Goal: Check status: Verify the current state of an ongoing process or item

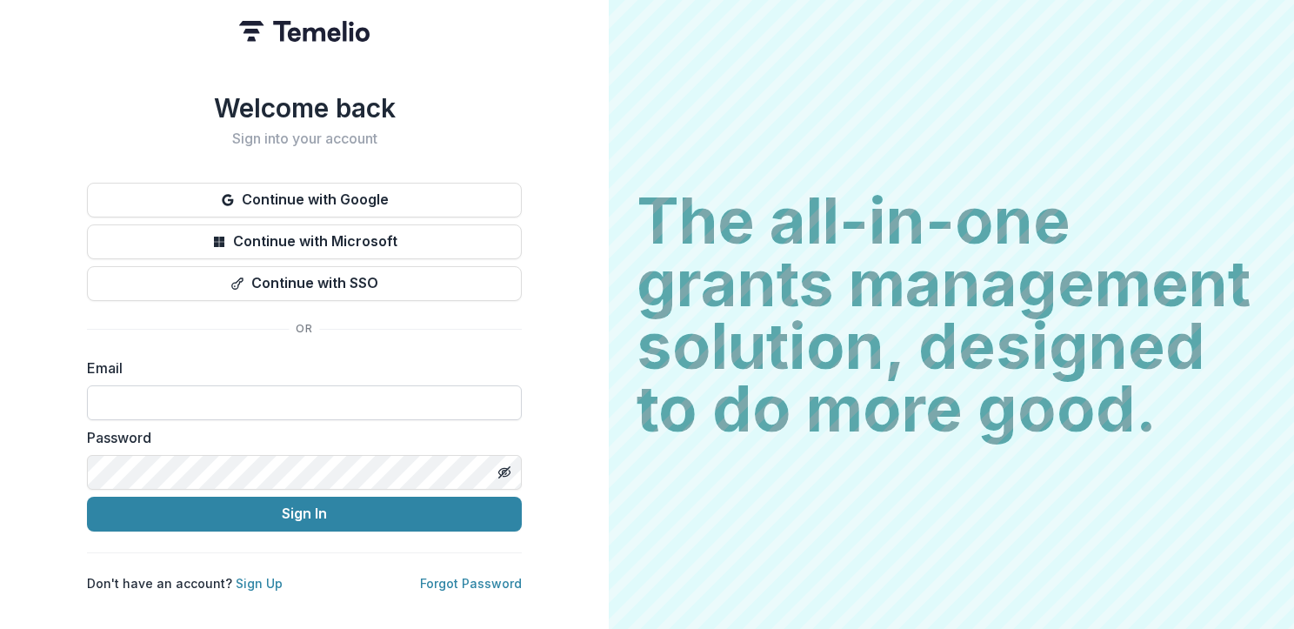
click at [320, 387] on input at bounding box center [304, 402] width 435 height 35
type input "**********"
click at [87, 496] on button "Sign In" at bounding box center [304, 513] width 435 height 35
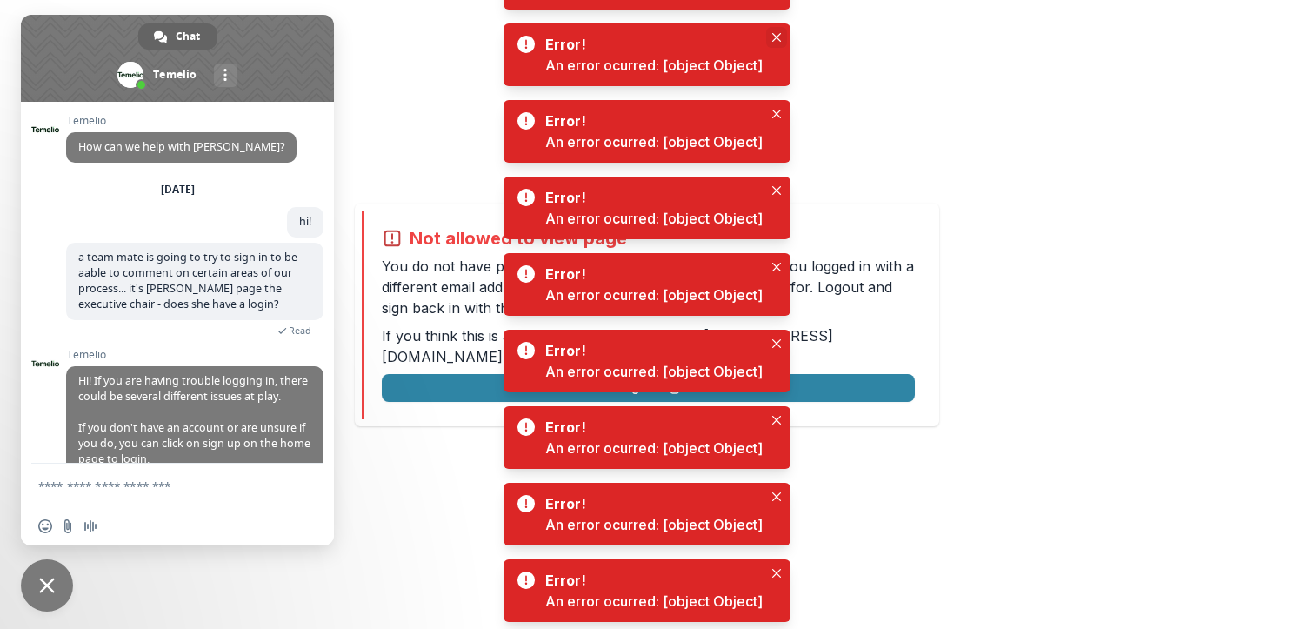
scroll to position [282, 0]
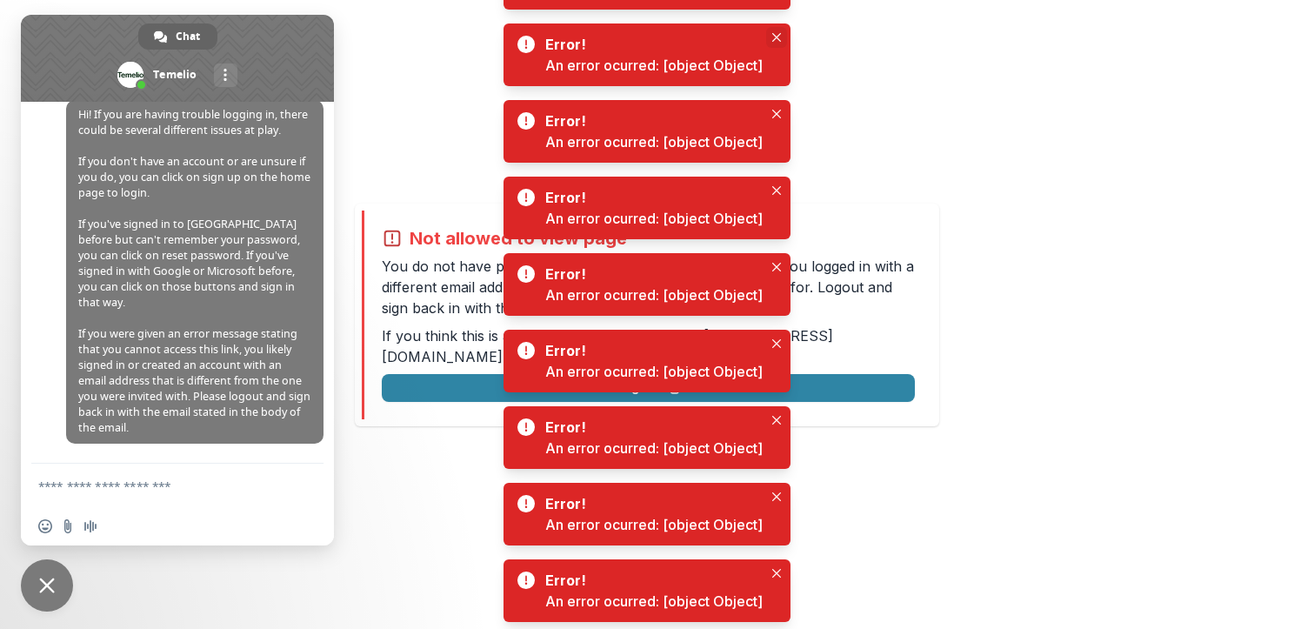
click at [781, 28] on button "Close" at bounding box center [776, 37] width 21 height 21
click at [774, 117] on icon "Close" at bounding box center [776, 114] width 9 height 9
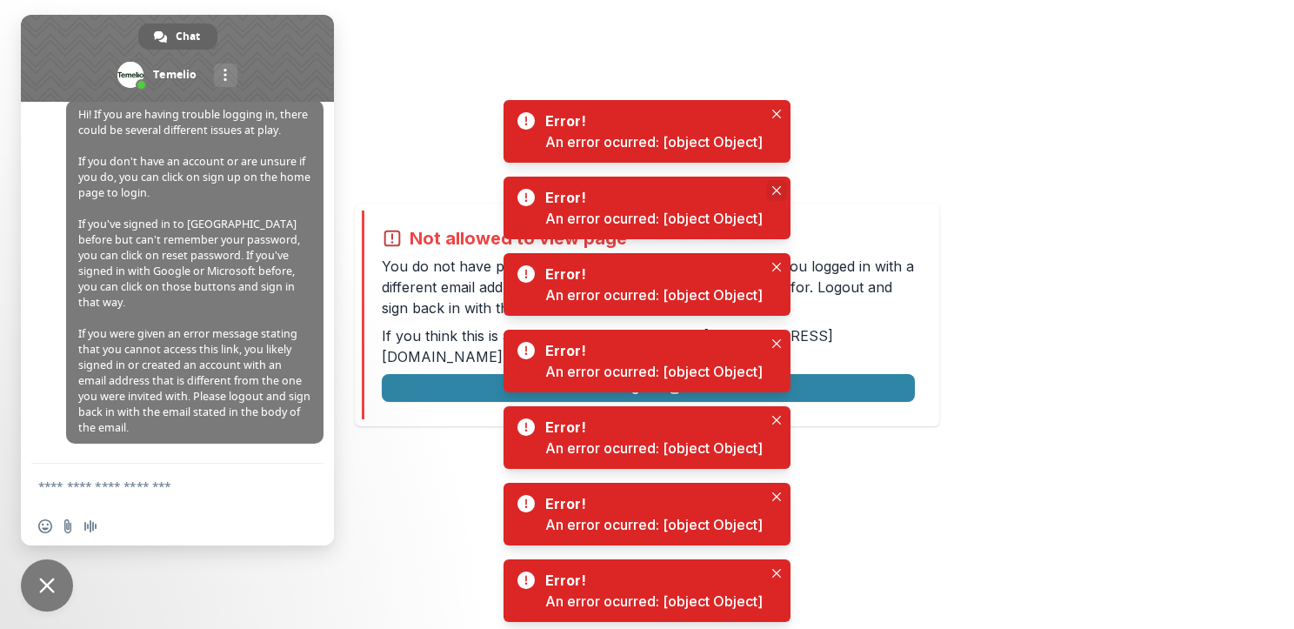
click at [780, 190] on icon "Close" at bounding box center [776, 190] width 9 height 9
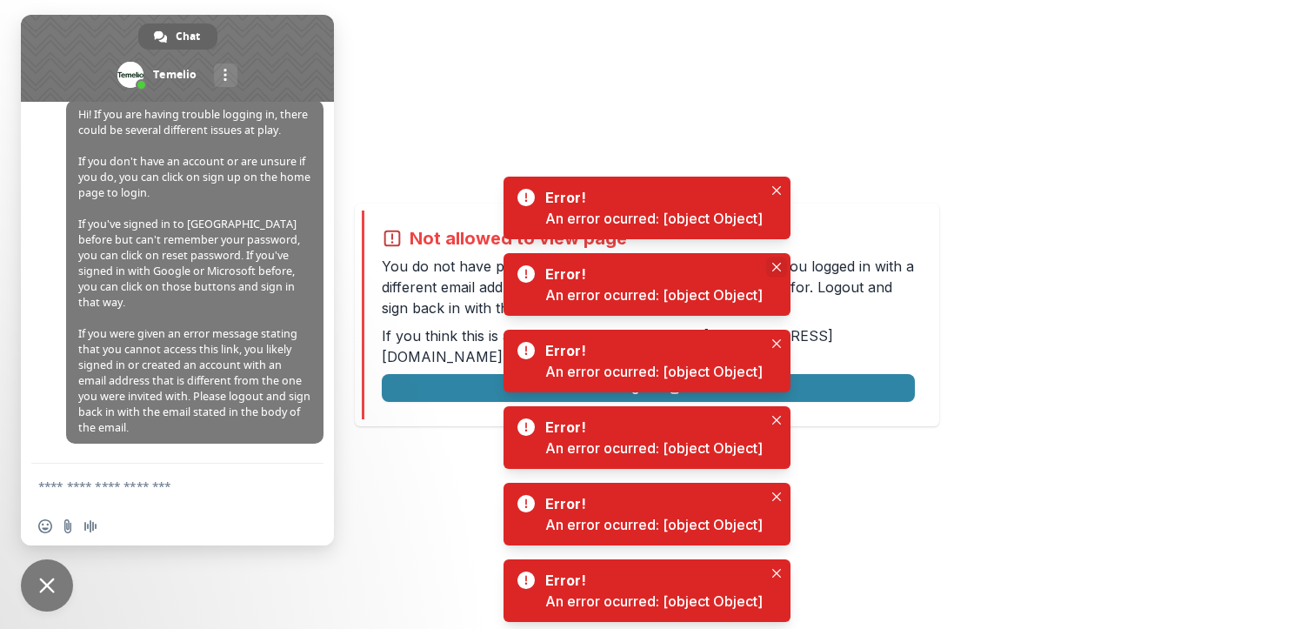
click at [779, 265] on icon "Close" at bounding box center [776, 267] width 9 height 9
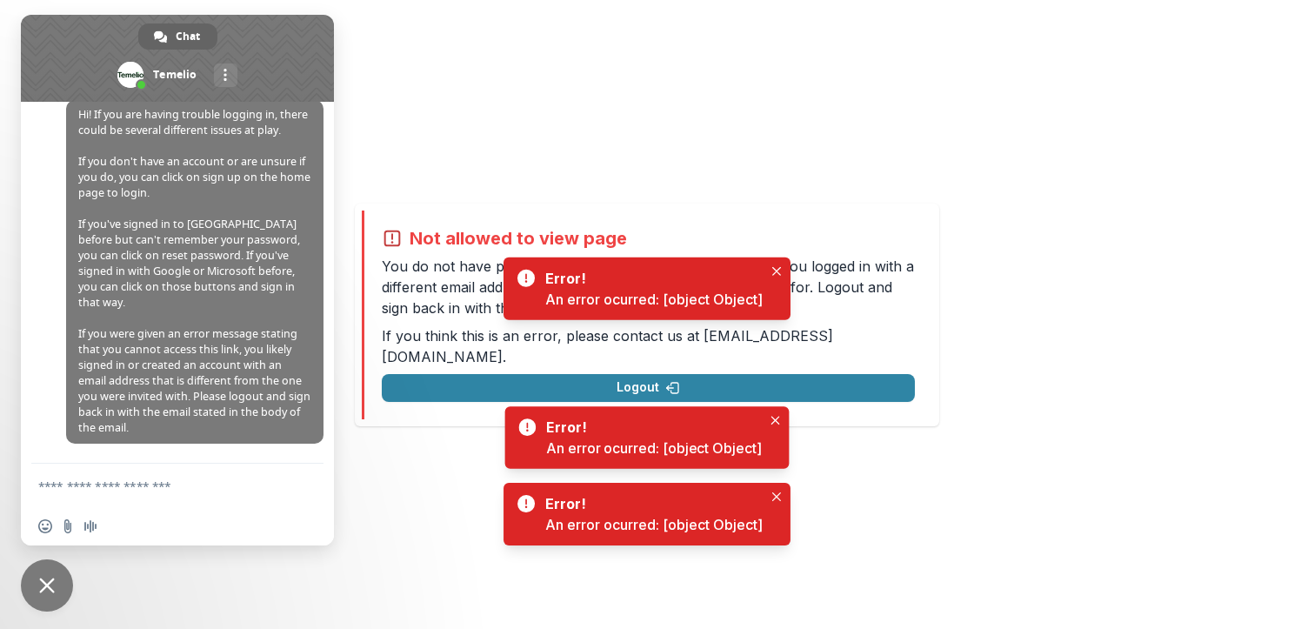
click at [779, 265] on div "Not allowed to view page You do not have permission to view the page. It is lik…" at bounding box center [648, 315] width 533 height 174
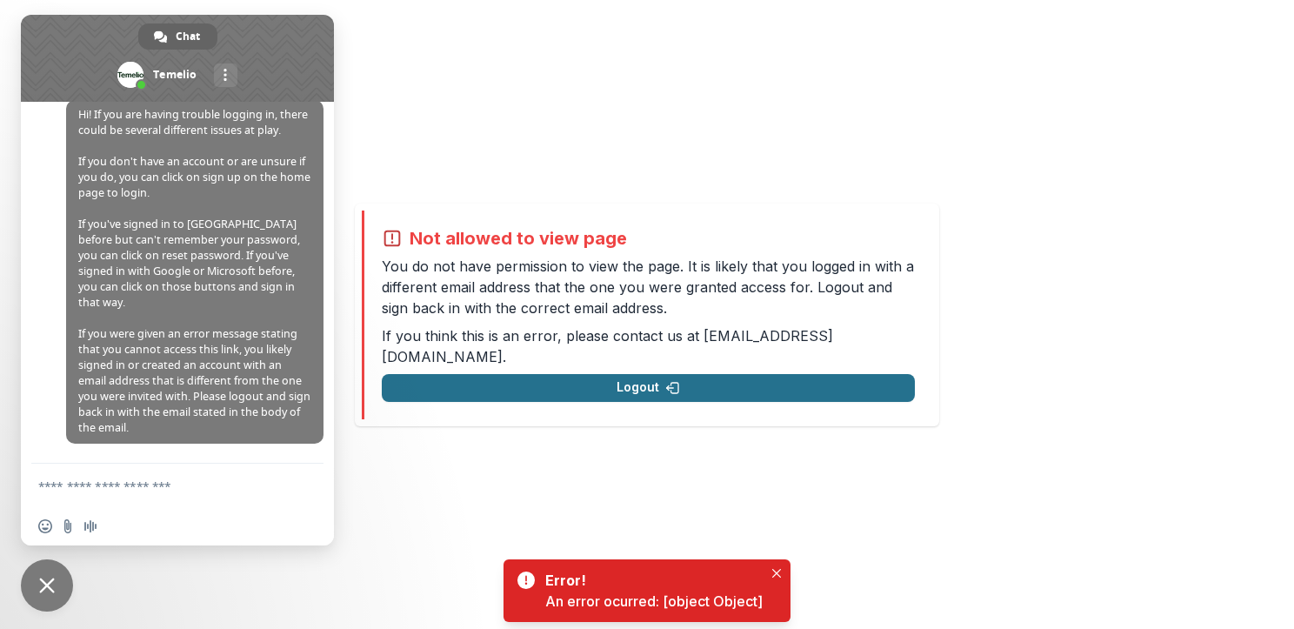
click at [694, 374] on button "Logout" at bounding box center [648, 388] width 533 height 28
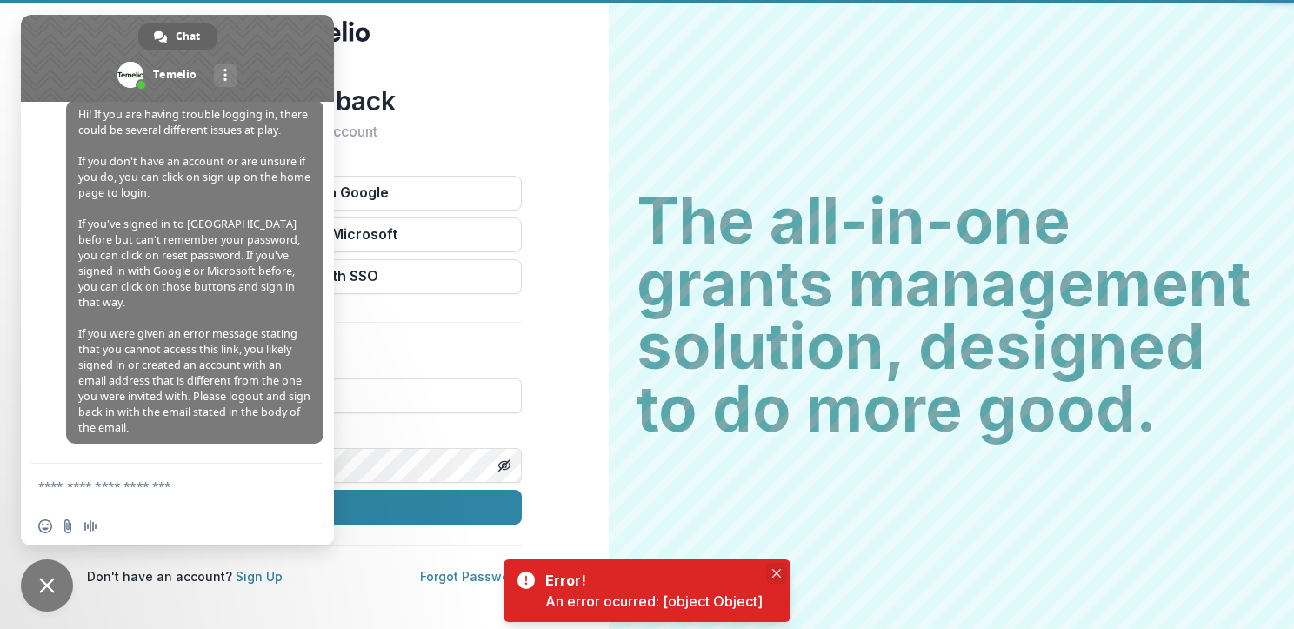
click at [776, 573] on icon "Close" at bounding box center [776, 573] width 9 height 9
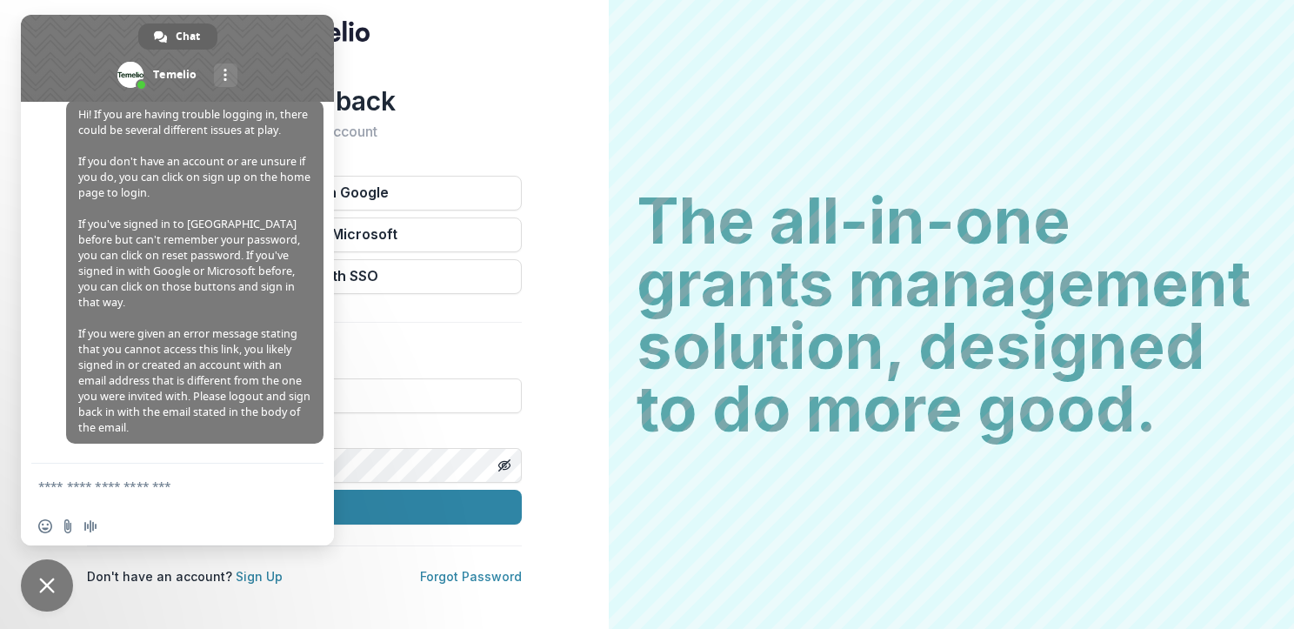
click at [288, 36] on span at bounding box center [177, 58] width 313 height 87
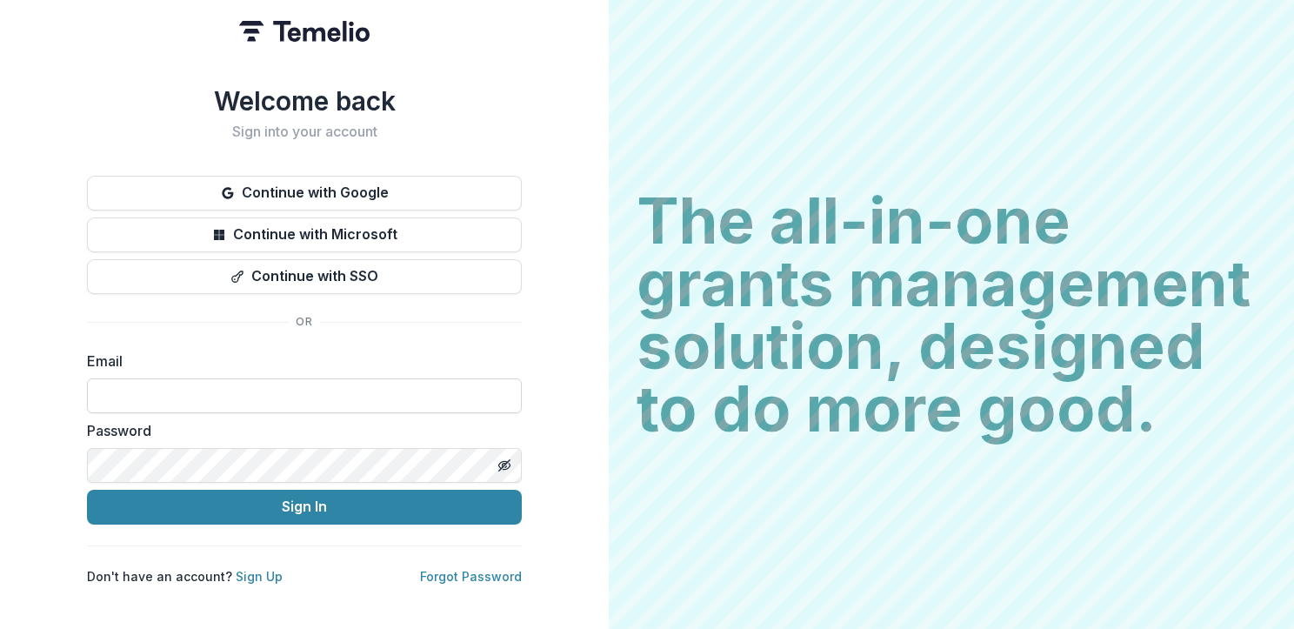
click at [198, 378] on input at bounding box center [304, 395] width 435 height 35
type input "**********"
click at [87, 489] on button "Sign In" at bounding box center [304, 506] width 435 height 35
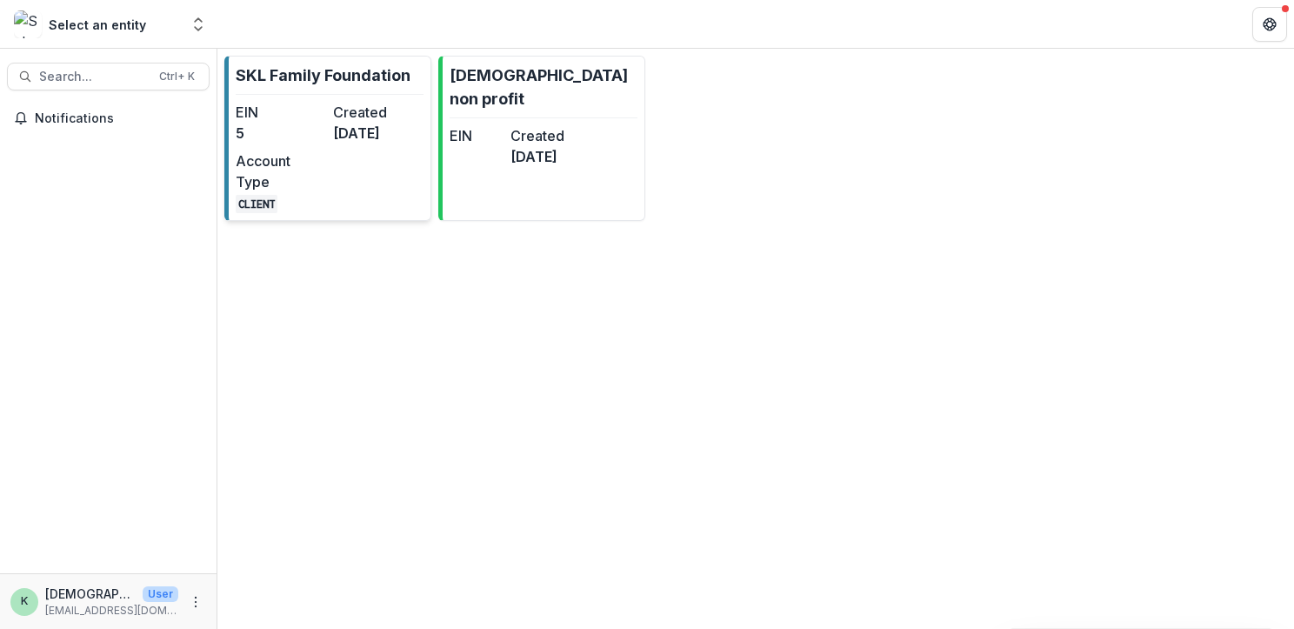
click at [365, 123] on dd "[DATE]" at bounding box center [378, 133] width 90 height 21
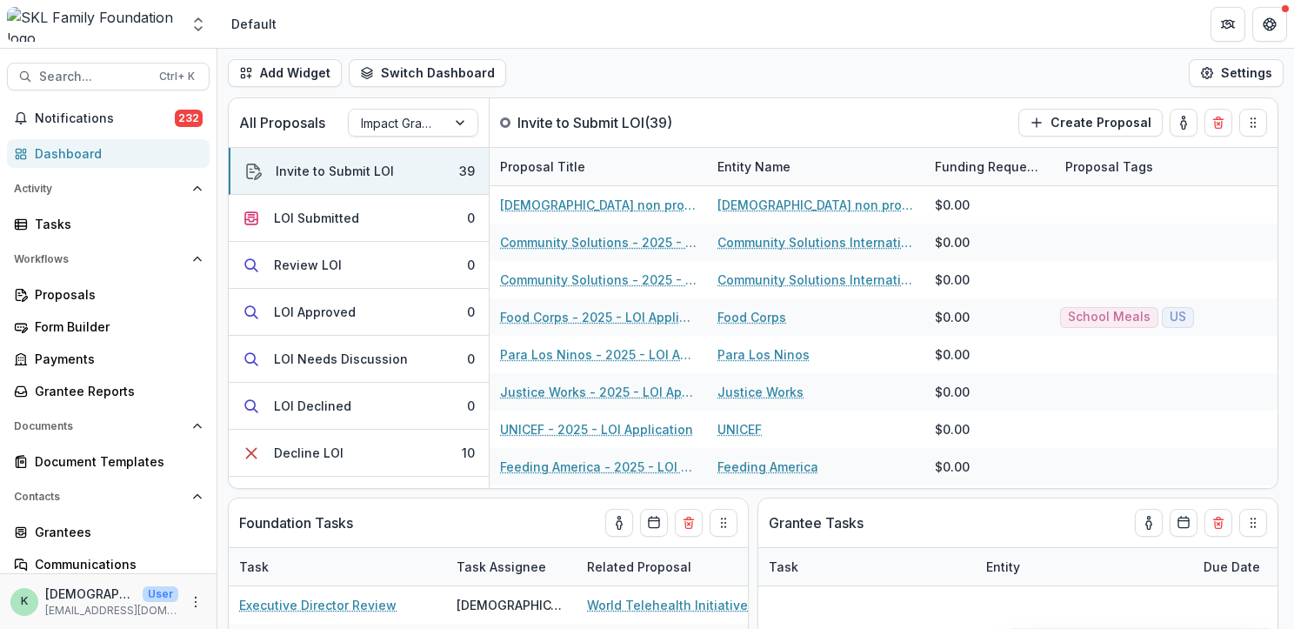
click at [116, 92] on div "Search... Ctrl + K Notifications 232 Dashboard Activity Tasks Workflows Proposa…" at bounding box center [108, 339] width 217 height 580
click at [116, 84] on button "Search... Ctrl + K" at bounding box center [108, 77] width 203 height 28
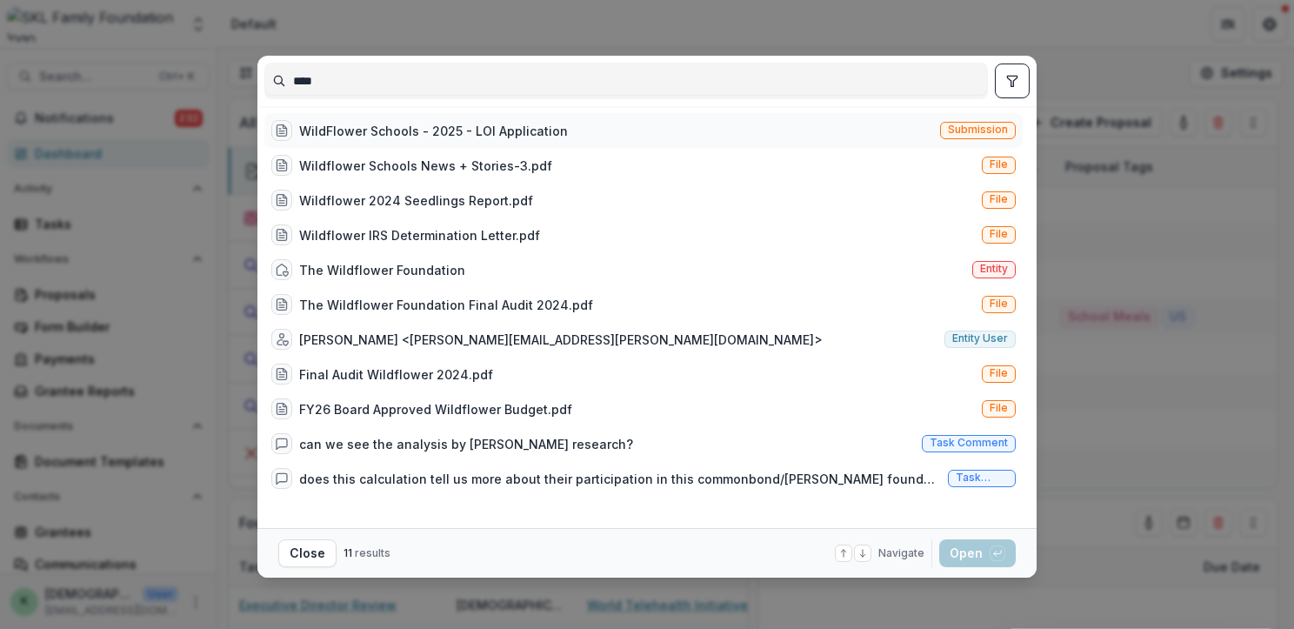
type input "****"
click at [376, 135] on div "WildFlower Schools - 2025 - LOI Application" at bounding box center [433, 131] width 269 height 18
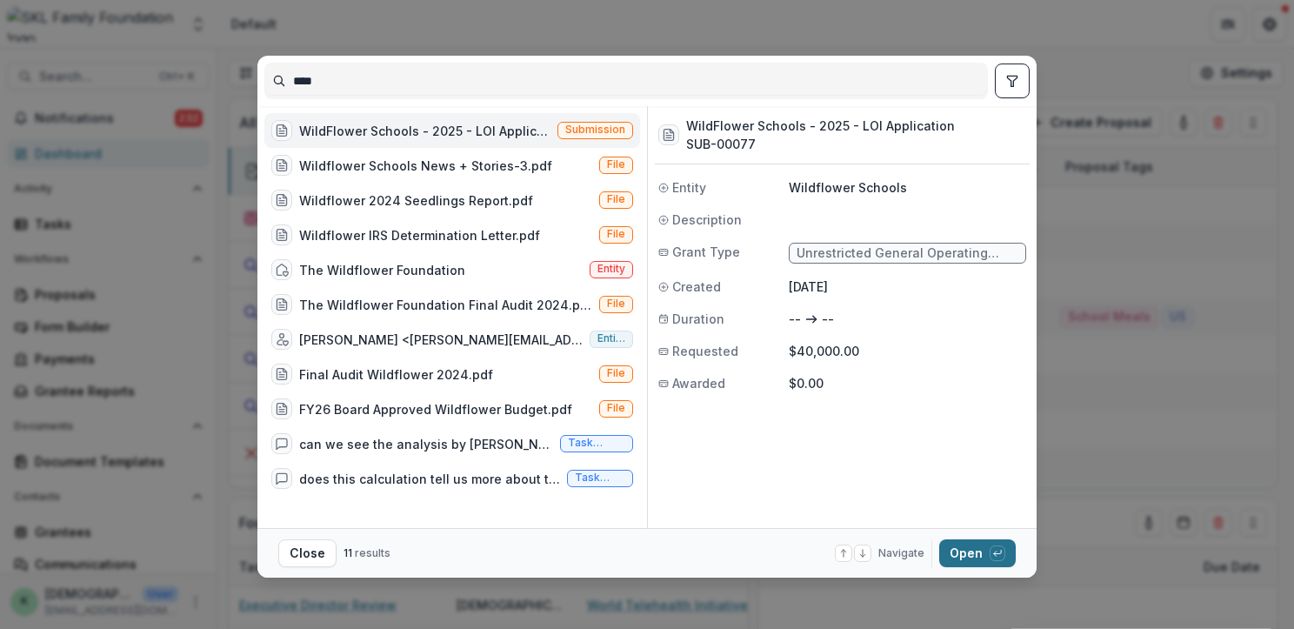
click at [962, 554] on button "Open with enter key" at bounding box center [977, 553] width 77 height 28
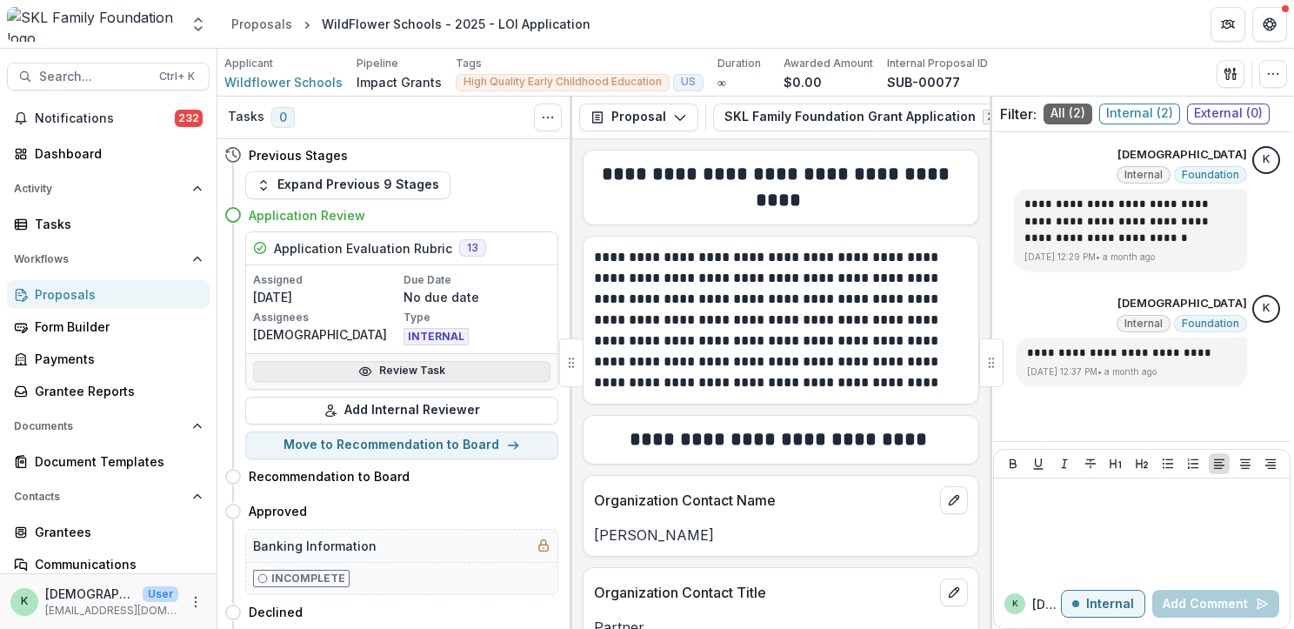
click at [356, 368] on link "Review Task" at bounding box center [401, 371] width 297 height 21
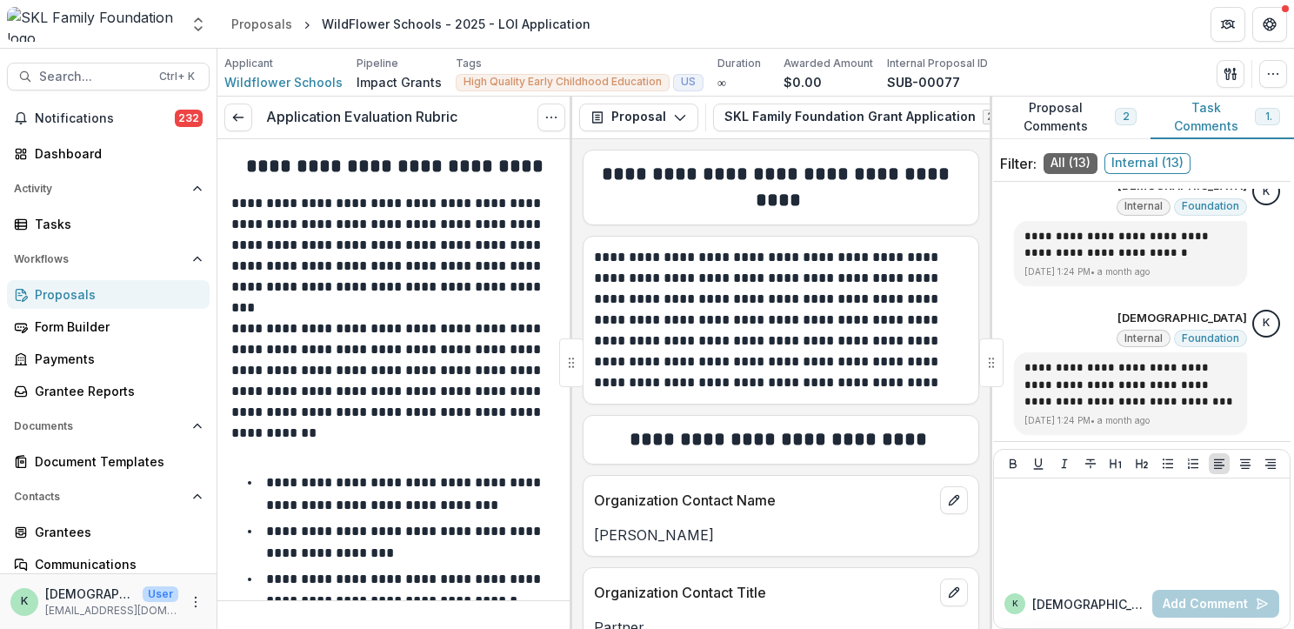
scroll to position [49, 0]
